Goal: Check status: Check status

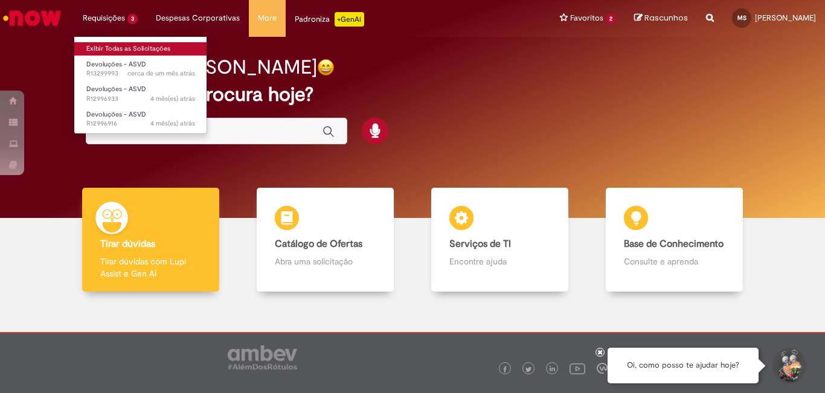
click at [116, 47] on link "Exibir Todas as Solicitações" at bounding box center [140, 48] width 133 height 13
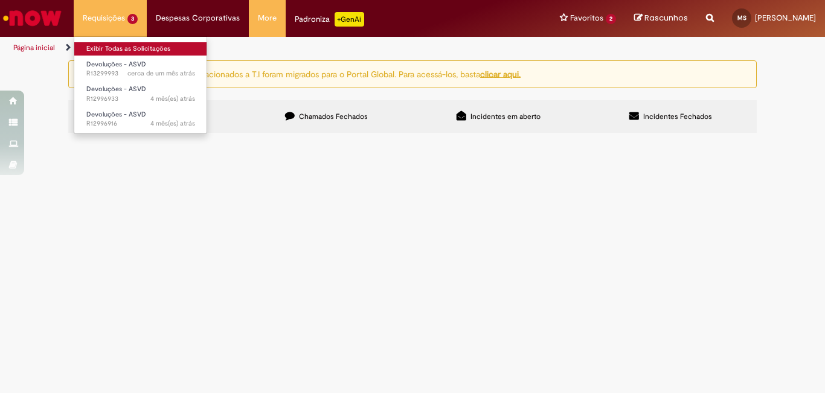
click at [116, 47] on link "Exibir Todas as Solicitações" at bounding box center [140, 48] width 133 height 13
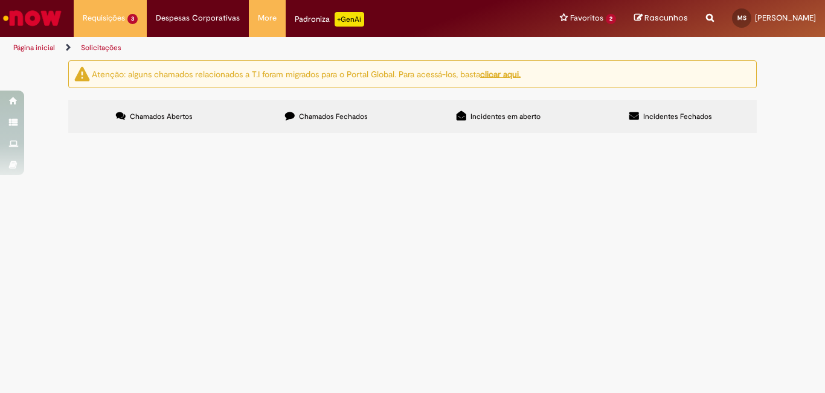
click at [0, 0] on span "Devoluções - ASVD" at bounding box center [0, 0] width 0 height 0
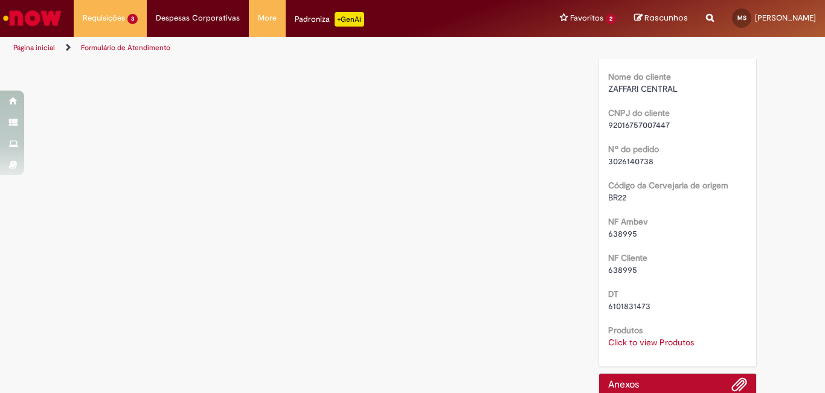
scroll to position [432, 0]
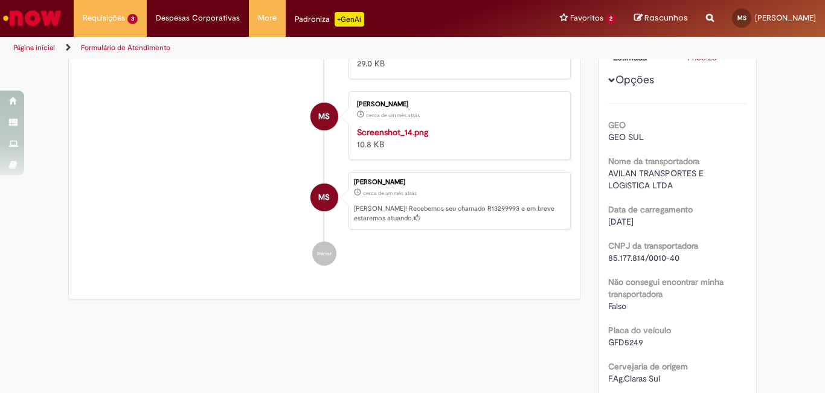
scroll to position [0, 0]
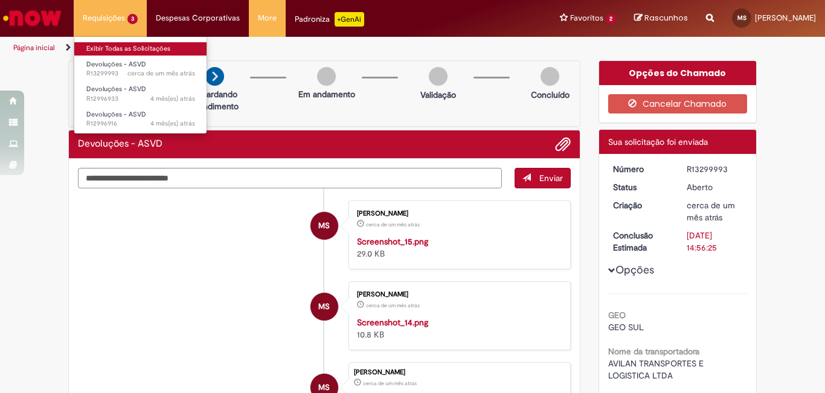
click at [104, 44] on link "Exibir Todas as Solicitações" at bounding box center [140, 48] width 133 height 13
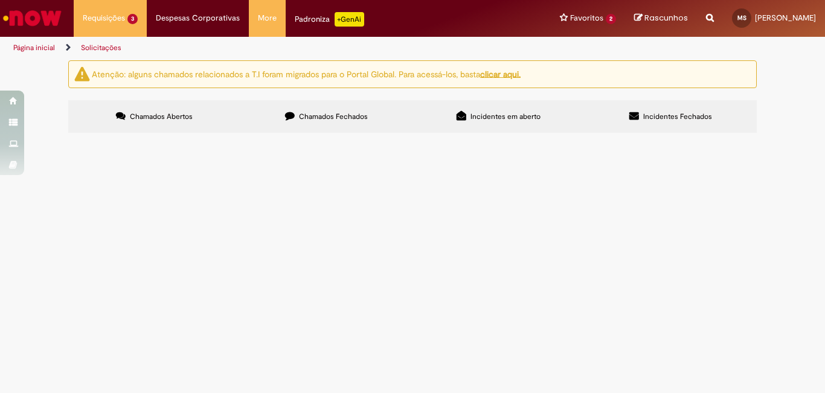
click at [471, 115] on span "Incidentes em aberto" at bounding box center [506, 117] width 70 height 10
click at [204, 121] on label "Chamados Abertos" at bounding box center [154, 116] width 172 height 33
click at [0, 0] on span "Devoluções - ASVD" at bounding box center [0, 0] width 0 height 0
click at [323, 125] on label "Chamados Fechados" at bounding box center [326, 116] width 172 height 33
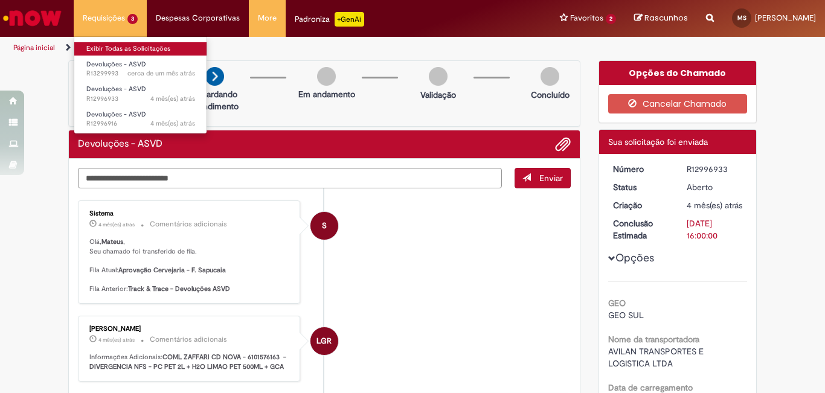
click at [138, 51] on link "Exibir Todas as Solicitações" at bounding box center [140, 48] width 133 height 13
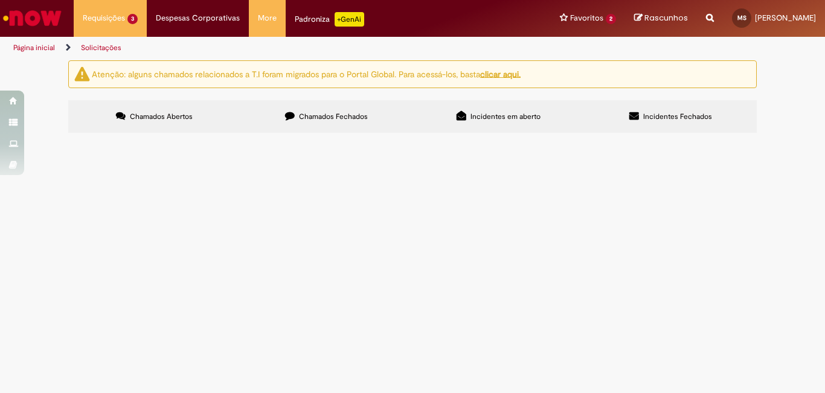
click at [332, 112] on span "Chamados Fechados" at bounding box center [333, 117] width 69 height 10
click at [0, 0] on link "2" at bounding box center [0, 0] width 0 height 0
click at [136, 117] on span "Chamados Abertos" at bounding box center [161, 117] width 63 height 10
